Goal: Task Accomplishment & Management: Use online tool/utility

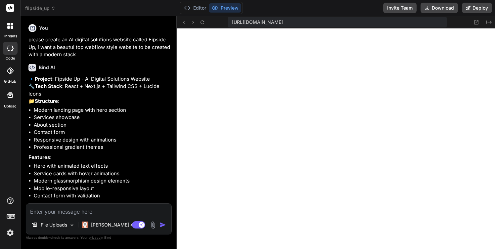
scroll to position [7, 0]
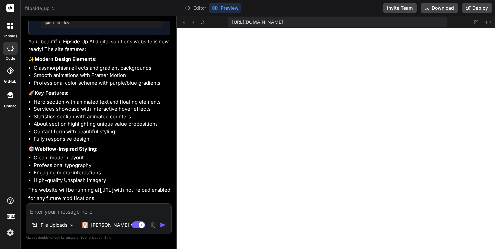
click at [56, 211] on textarea at bounding box center [98, 210] width 145 height 12
type textarea "a"
type textarea "x"
type textarea "ar"
type textarea "x"
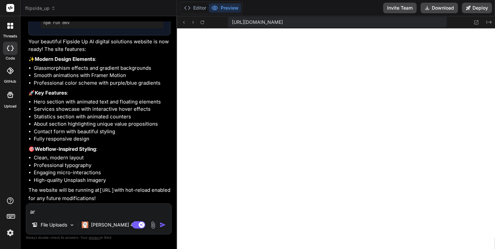
type textarea "are"
type textarea "x"
type textarea "are"
type textarea "x"
type textarea "are y"
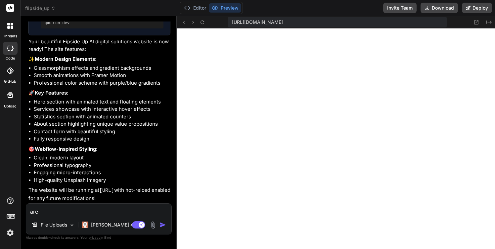
type textarea "x"
type textarea "are yo"
type textarea "x"
type textarea "are you"
type textarea "x"
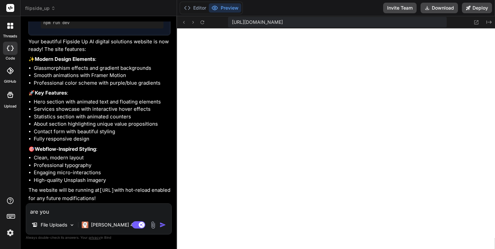
type textarea "are you"
type textarea "x"
type textarea "are you a"
type textarea "x"
type textarea "are you ab"
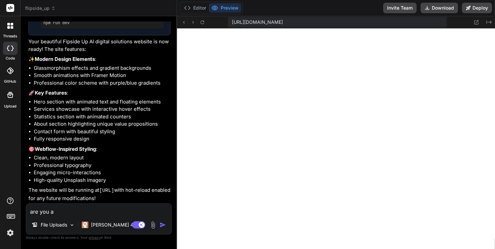
type textarea "x"
type textarea "are you abl"
type textarea "x"
type textarea "are you able"
type textarea "x"
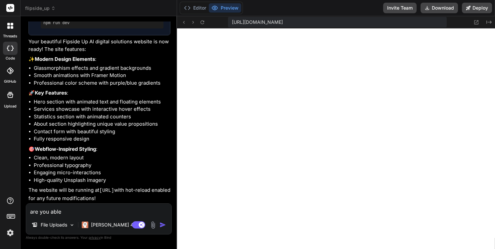
type textarea "are you able"
type textarea "x"
type textarea "are you able t"
type textarea "x"
type textarea "are you able to"
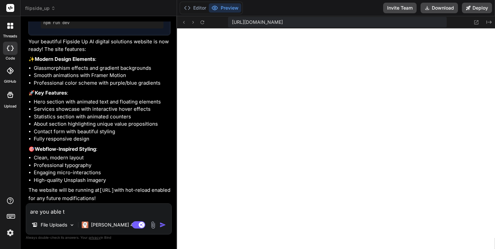
type textarea "x"
type textarea "are you able to"
type textarea "x"
type textarea "are you able to g"
type textarea "x"
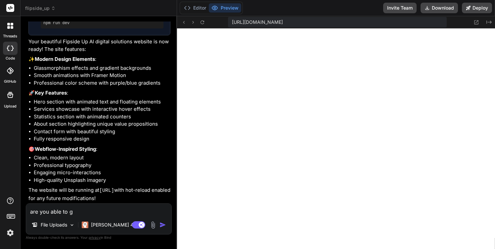
type textarea "are you able to ge"
type textarea "x"
type textarea "are you able to get"
type textarea "x"
type textarea "are you able to get"
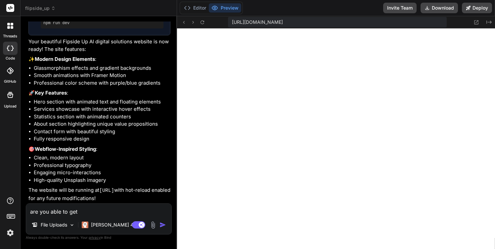
type textarea "x"
type textarea "are you able to get t"
type textarea "x"
type textarea "are you able to get th"
type textarea "x"
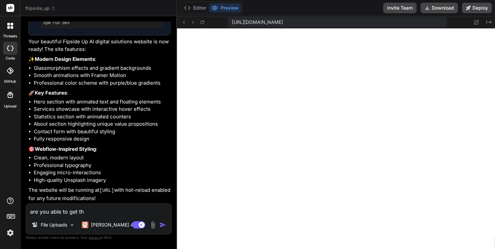
type textarea "are you able to get the"
type textarea "x"
type textarea "are you able to get the"
type textarea "x"
type textarea "are you able to get the d"
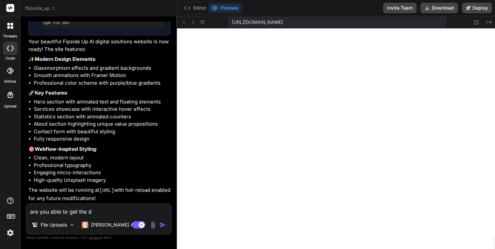
type textarea "x"
type textarea "are you able to get the de"
type textarea "x"
type textarea "are you able to get the des"
type textarea "x"
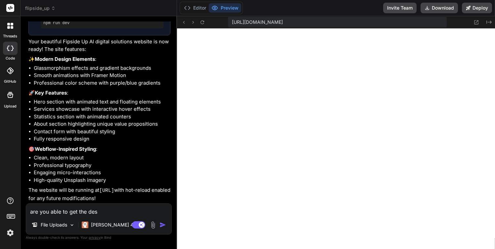
type textarea "are you able to get the desi"
type textarea "x"
type textarea "are you able to get the desig"
type textarea "x"
type textarea "are you able to get the design"
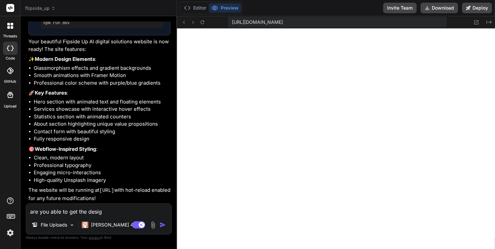
type textarea "x"
type textarea "are you able to get the design"
type textarea "x"
type textarea "are you able to get the design l"
type textarea "x"
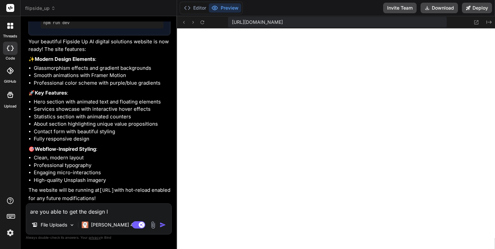
type textarea "are you able to get the design li"
type textarea "x"
type textarea "are you able to get the design lik"
type textarea "x"
type textarea "are you able to get the design like"
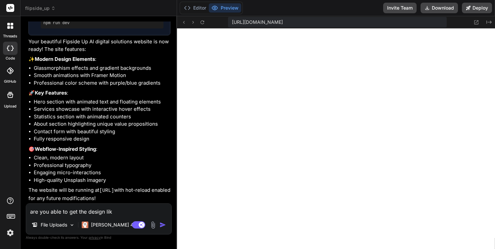
type textarea "x"
type textarea "are you able to get the design like"
type textarea "x"
type textarea "are you able to get the design like t"
type textarea "x"
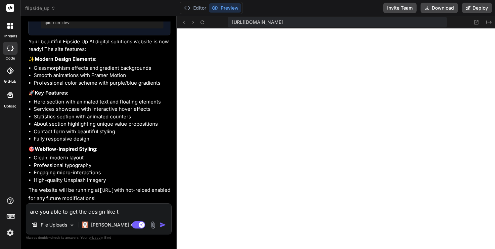
type textarea "are you able to get the design like th"
type textarea "x"
type textarea "are you able to get the design like thi"
type textarea "x"
type textarea "are you able to get the design like this"
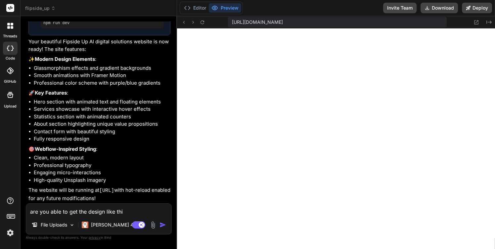
type textarea "x"
type textarea "are you able to get the design like this:"
type textarea "x"
type textarea "are you able to get the design like this:"
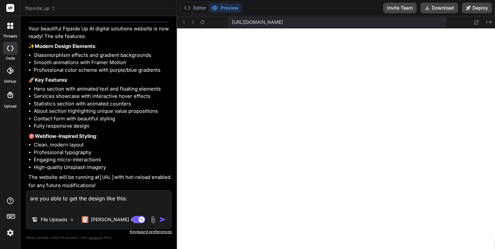
type textarea "x"
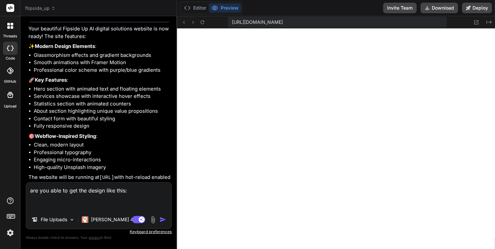
paste textarea "[URL][DOMAIN_NAME]"
type textarea "are you able to get the design like this: [URL][DOMAIN_NAME]"
type textarea "x"
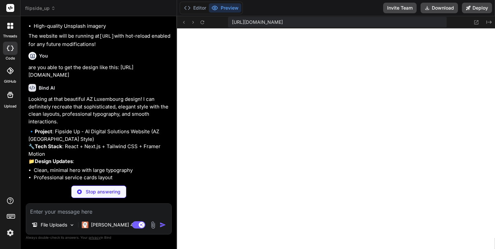
scroll to position [530, 0]
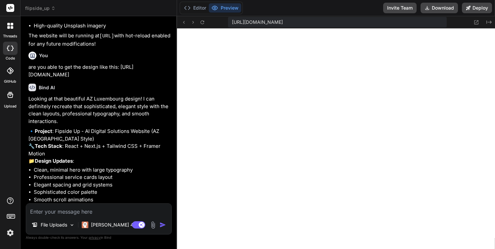
type textarea "x"
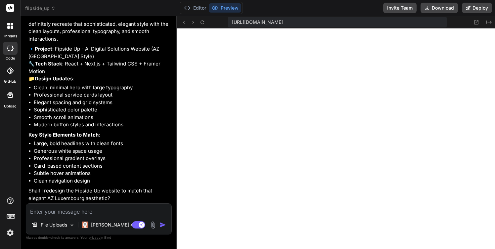
scroll to position [641, 0]
click at [42, 211] on textarea at bounding box center [98, 210] width 145 height 12
type textarea "y"
type textarea "x"
type textarea "ye"
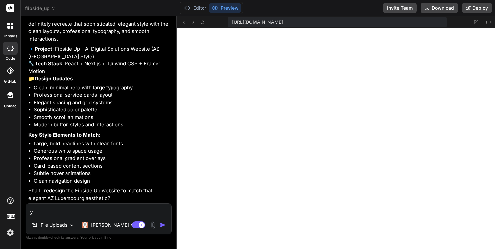
type textarea "x"
type textarea "yes"
type textarea "x"
type textarea "yes"
type textarea "x"
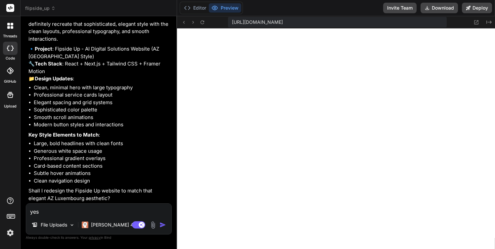
type textarea "yes p"
type textarea "x"
type textarea "yes pl"
type textarea "x"
type textarea "yes ple"
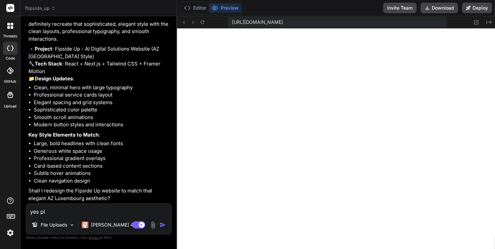
type textarea "x"
type textarea "yes plea"
type textarea "x"
type textarea "yes pleas"
type textarea "x"
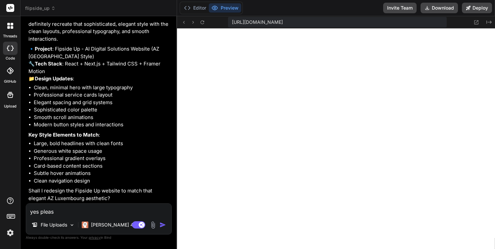
type textarea "yes please"
type textarea "x"
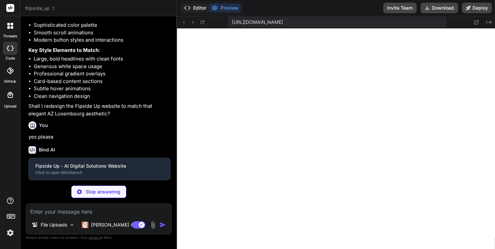
scroll to position [710, 0]
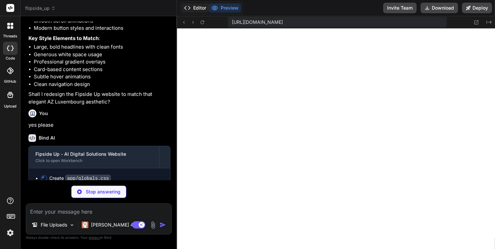
click at [198, 7] on button "Editor" at bounding box center [194, 7] width 27 height 9
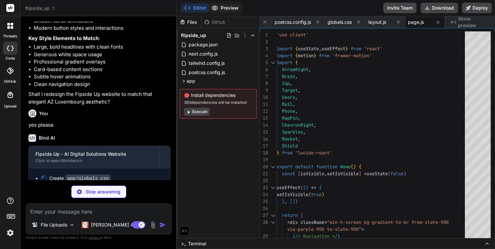
click at [227, 8] on button "Preview" at bounding box center [225, 7] width 32 height 9
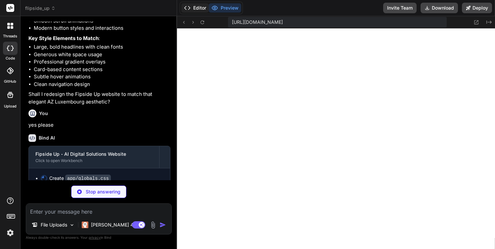
click at [197, 10] on button "Editor" at bounding box center [194, 7] width 27 height 9
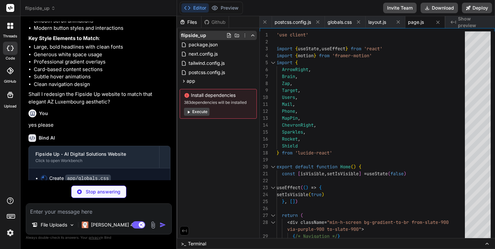
type textarea "x"
type textarea "padding: 120px 0; } @media (max-width: 768px) { .section-padding { padding: 80p…"
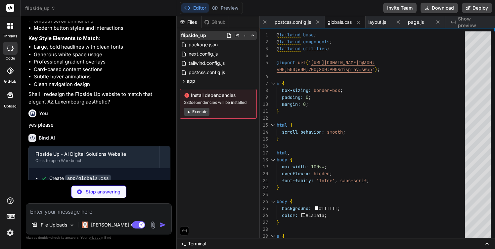
click at [252, 35] on polyline at bounding box center [253, 35] width 3 height 1
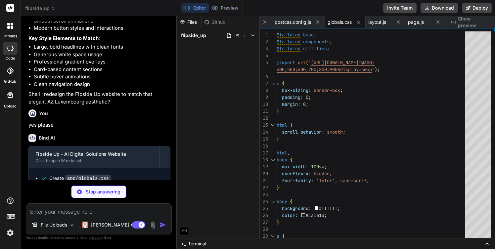
click at [252, 35] on polyline at bounding box center [253, 35] width 3 height 1
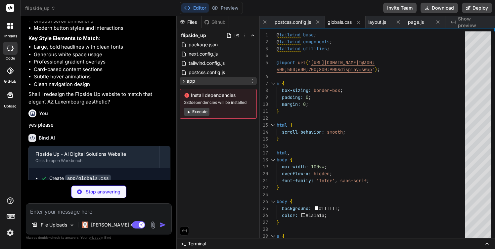
click at [182, 81] on icon at bounding box center [184, 81] width 6 height 6
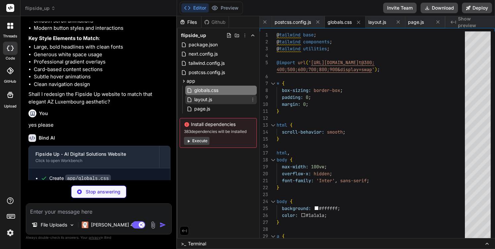
type textarea "x"
click at [203, 98] on span "layout.js" at bounding box center [203, 100] width 19 height 8
type textarea "export default function RootLayout({ children }) { return ( <html lang="en"> <b…"
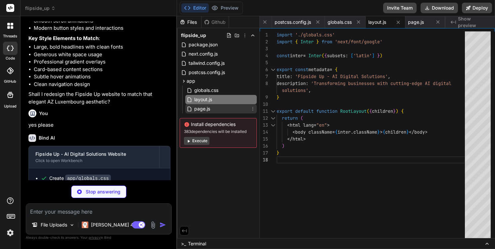
type textarea "x"
click at [203, 108] on span "page.js" at bounding box center [202, 109] width 17 height 8
type textarea "}"
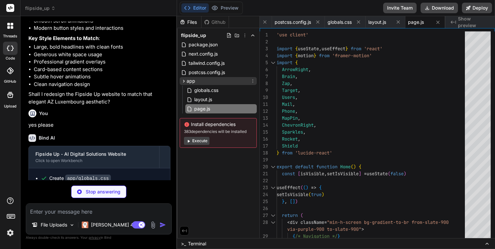
click at [183, 81] on icon at bounding box center [184, 81] width 6 height 6
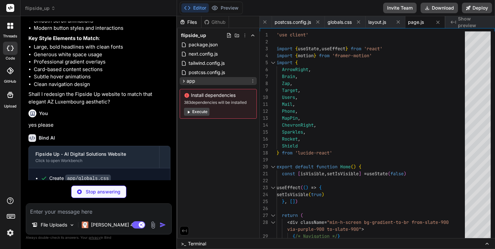
click at [183, 81] on icon at bounding box center [184, 81] width 6 height 6
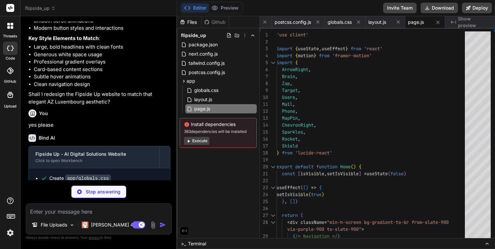
scroll to position [756, 0]
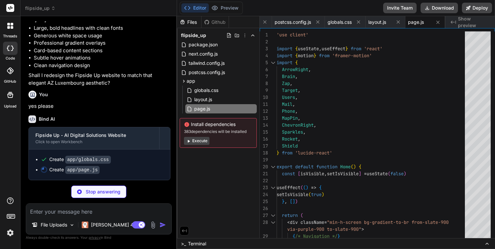
type textarea "x"
type textarea "businesses with AI solutions. </div> </div> </div> </footer> </div> ) }"
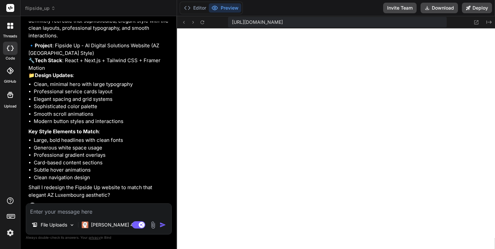
scroll to position [614, 0]
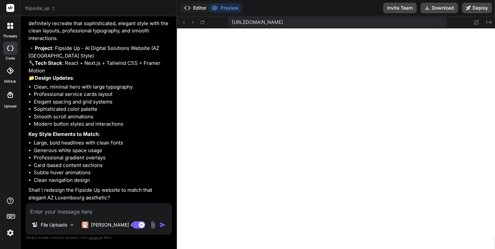
click at [198, 7] on button "Editor" at bounding box center [194, 7] width 27 height 9
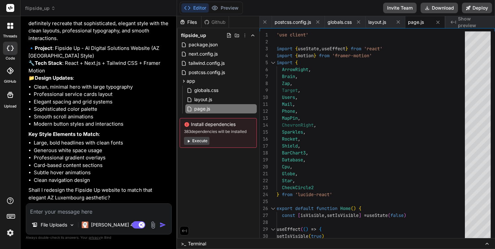
click at [196, 141] on button "Execute" at bounding box center [196, 141] width 25 height 8
type textarea "x"
click at [223, 7] on button "Preview" at bounding box center [225, 7] width 32 height 9
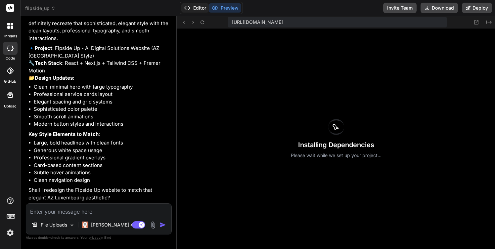
click at [198, 8] on button "Editor" at bounding box center [194, 7] width 27 height 9
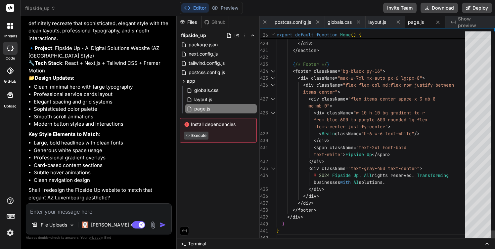
scroll to position [56, 0]
click at [205, 43] on span "package.json" at bounding box center [203, 45] width 30 height 8
type textarea "}, "devDependencies": { "eslint": "^8.45.0", "eslint-config-next": "13.5.1" } }"
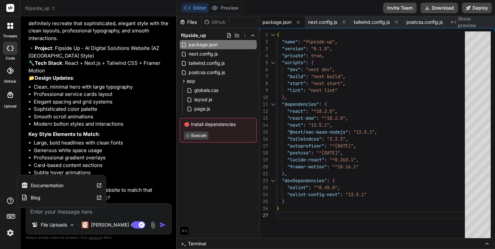
click at [42, 184] on label "Documentation" at bounding box center [47, 185] width 33 height 7
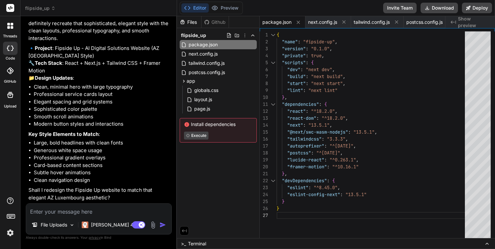
click at [217, 22] on div "Github" at bounding box center [215, 22] width 27 height 7
click at [231, 7] on button "Preview" at bounding box center [225, 7] width 32 height 9
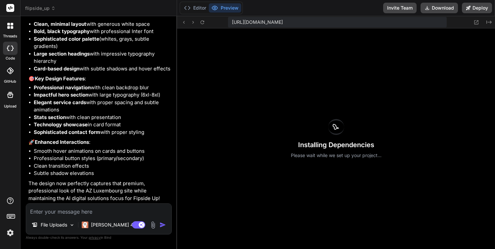
scroll to position [984, 0]
click at [198, 9] on button "Editor" at bounding box center [194, 7] width 27 height 9
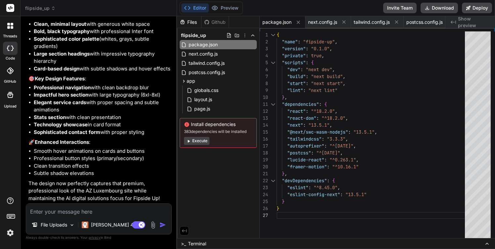
click at [201, 141] on button "Execute" at bounding box center [196, 141] width 25 height 8
type textarea "x"
click at [221, 73] on span "postcss.config.js" at bounding box center [207, 73] width 38 height 8
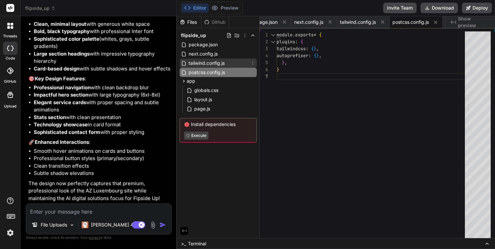
click at [218, 65] on span "tailwind.config.js" at bounding box center [206, 63] width 37 height 8
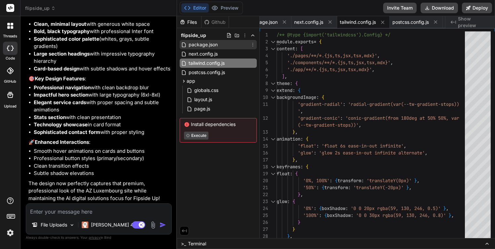
click at [209, 43] on span "package.json" at bounding box center [203, 45] width 30 height 8
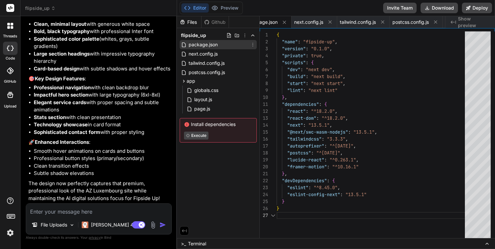
scroll to position [42, 0]
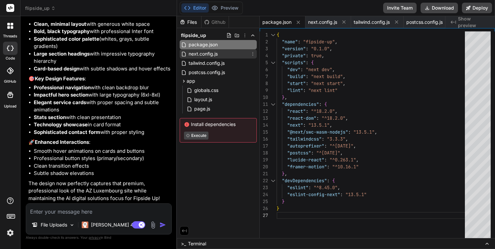
click at [210, 56] on span "next.config.js" at bounding box center [203, 54] width 30 height 8
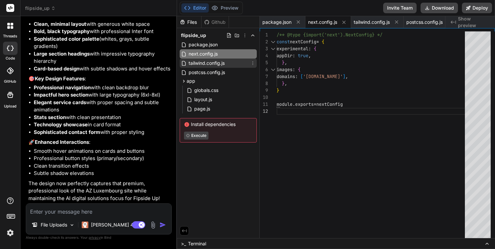
click at [210, 65] on span "tailwind.config.js" at bounding box center [206, 63] width 37 height 8
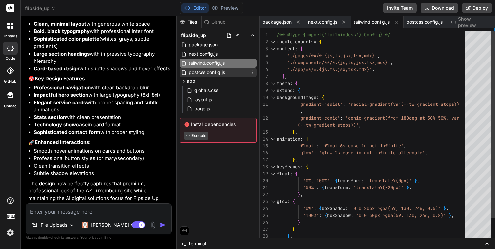
click at [210, 73] on span "postcss.config.js" at bounding box center [207, 73] width 38 height 8
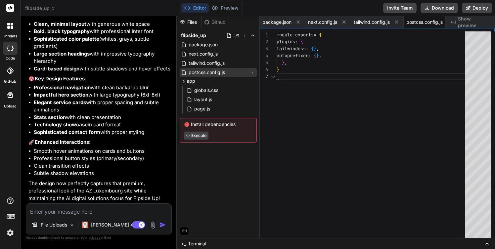
scroll to position [42, 0]
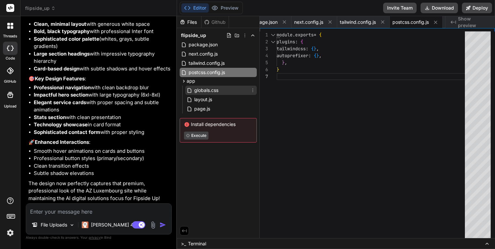
click at [208, 91] on span "globals.css" at bounding box center [206, 90] width 25 height 8
type textarea "padding: 120px 0; } @media (max-width: 768px) { .section-padding { padding: 80p…"
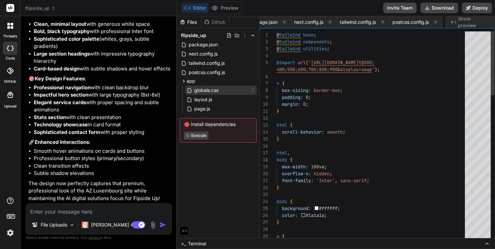
scroll to position [0, 55]
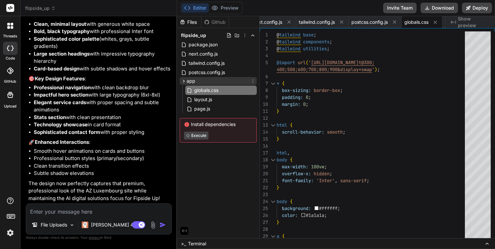
click at [184, 80] on icon at bounding box center [184, 81] width 6 height 6
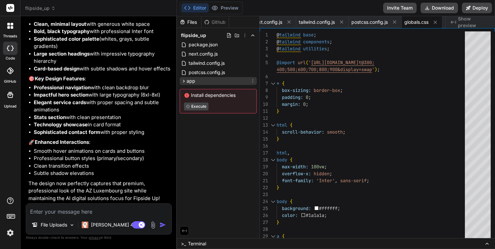
click at [184, 80] on icon at bounding box center [184, 81] width 6 height 6
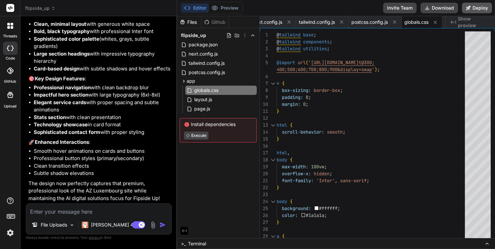
click at [476, 8] on button "Deploy" at bounding box center [477, 8] width 30 height 11
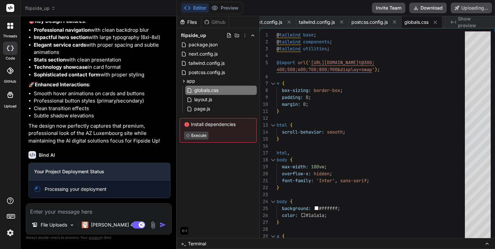
scroll to position [1042, 0]
type textarea "x"
click at [55, 194] on div "Building your project" at bounding box center [99, 189] width 141 height 17
click at [38, 190] on icon at bounding box center [37, 189] width 7 height 7
click at [38, 188] on icon at bounding box center [37, 189] width 7 height 7
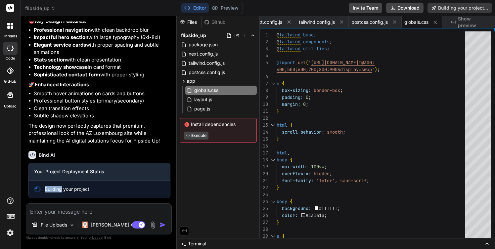
click at [38, 188] on icon at bounding box center [37, 189] width 7 height 7
click at [38, 189] on icon at bounding box center [37, 189] width 7 height 7
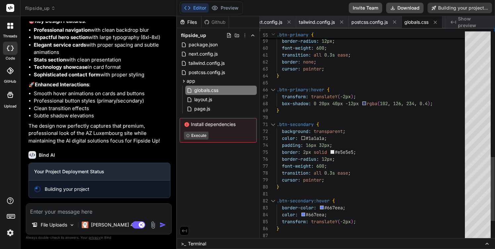
scroll to position [56, 0]
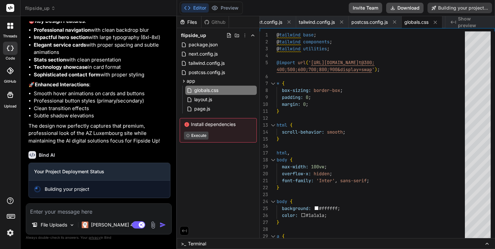
click at [183, 230] on icon at bounding box center [184, 231] width 5 height 3
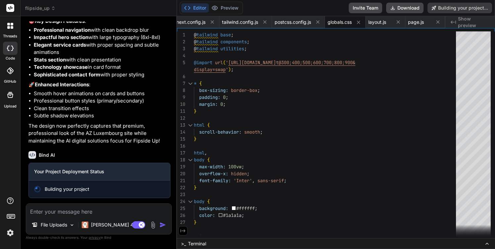
click at [183, 232] on icon at bounding box center [183, 231] width 6 height 6
type textarea "padding: 120px 0; } @media (max-width: 768px) { .section-padding { padding: 80p…"
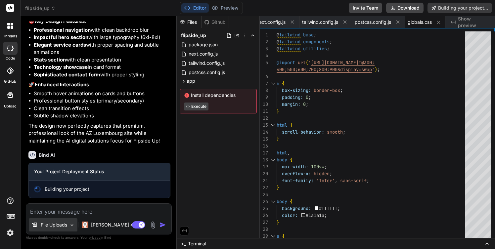
click at [70, 226] on img at bounding box center [72, 226] width 6 height 6
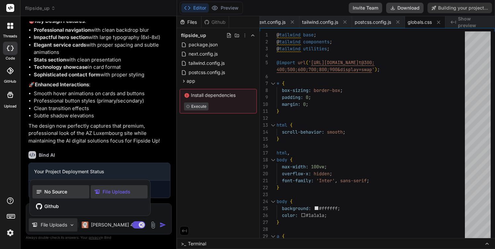
click at [55, 195] on span "No Source" at bounding box center [55, 192] width 23 height 7
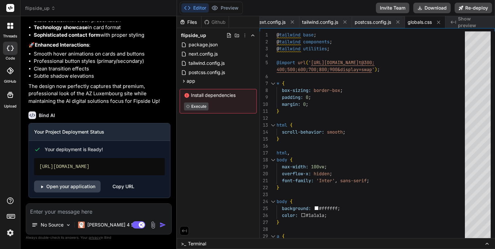
scroll to position [1082, 0]
drag, startPoint x: 126, startPoint y: 167, endPoint x: 40, endPoint y: 167, distance: 86.8
click at [40, 167] on div "[URL][DOMAIN_NAME]" at bounding box center [99, 166] width 131 height 17
click at [65, 189] on link "Open your application" at bounding box center [67, 187] width 67 height 12
click at [52, 8] on icon at bounding box center [53, 8] width 5 height 5
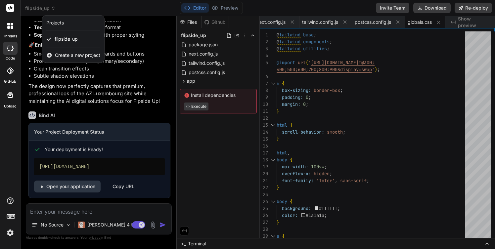
click at [230, 7] on div at bounding box center [247, 124] width 495 height 249
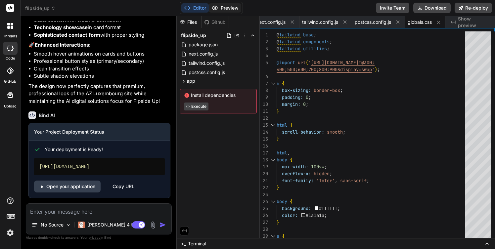
click at [227, 7] on button "Preview" at bounding box center [225, 7] width 32 height 9
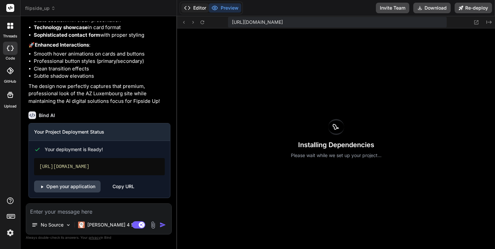
click at [196, 8] on button "Editor" at bounding box center [194, 7] width 27 height 9
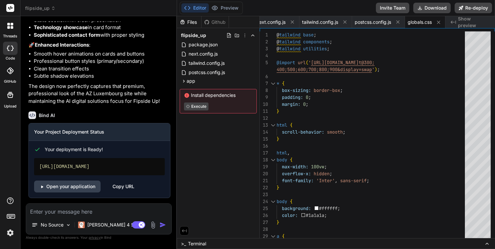
click at [9, 73] on icon at bounding box center [10, 71] width 7 height 7
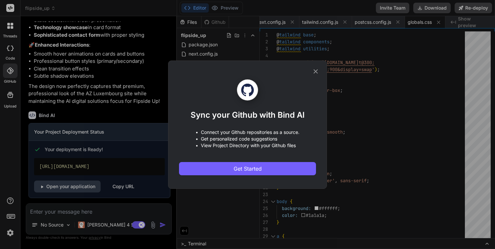
type textarea "x"
click at [375, 107] on div "Sync your Github with Bind AI • Connect your Github repositories as a source. •…" at bounding box center [247, 124] width 495 height 249
